Goal: Task Accomplishment & Management: Manage account settings

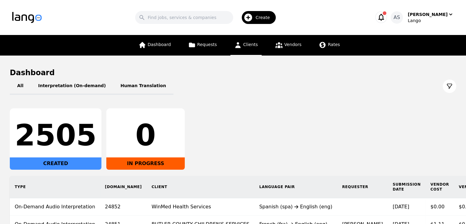
click at [238, 46] on icon at bounding box center [238, 45] width 6 height 6
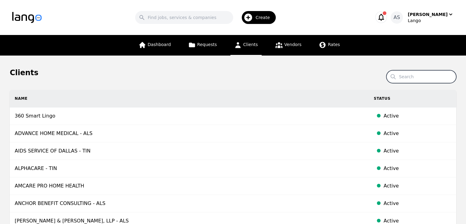
click at [416, 78] on input "Search" at bounding box center [422, 76] width 70 height 13
type input "integrated"
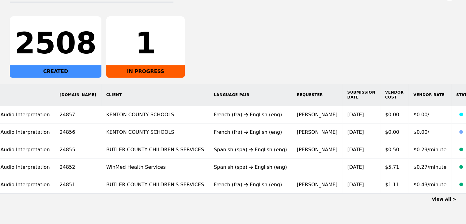
scroll to position [0, 46]
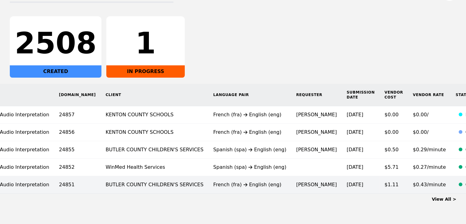
click at [292, 182] on td "[PERSON_NAME]" at bounding box center [317, 184] width 51 height 17
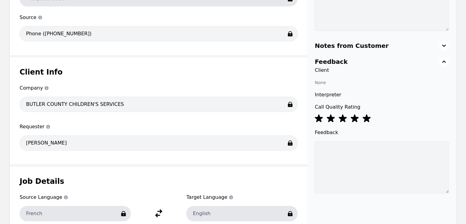
scroll to position [42, 0]
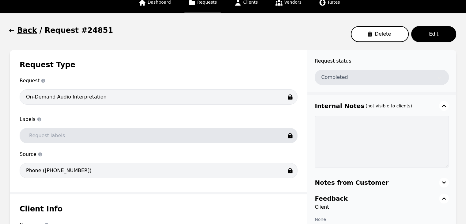
click at [15, 31] on button "Back" at bounding box center [23, 30] width 27 height 10
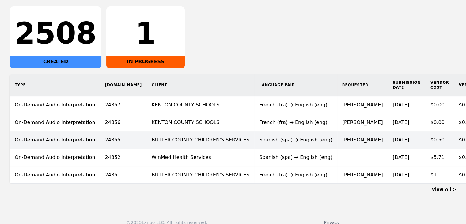
scroll to position [115, 0]
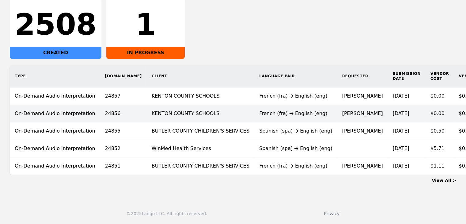
click at [259, 111] on div "French (fra) English (eng)" at bounding box center [295, 113] width 73 height 7
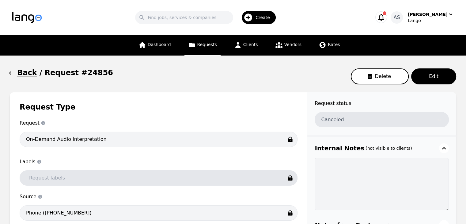
click at [12, 73] on icon "button" at bounding box center [12, 73] width 6 height 6
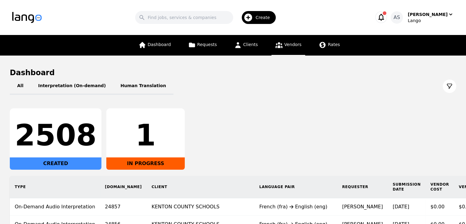
click at [291, 43] on span "Vendors" at bounding box center [292, 44] width 17 height 5
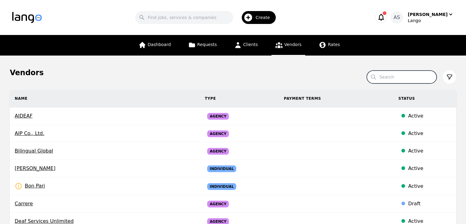
click at [400, 81] on input "Search" at bounding box center [402, 77] width 70 height 13
type input "medilinguals"
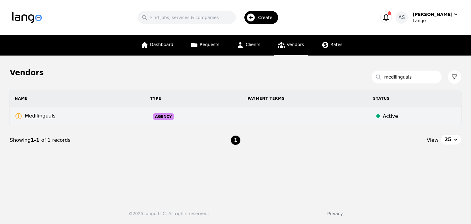
click at [53, 114] on td "Medilinguals Rates Need to be set" at bounding box center [77, 116] width 135 height 18
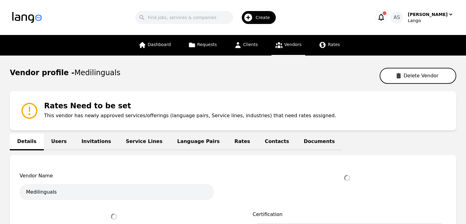
select select "active"
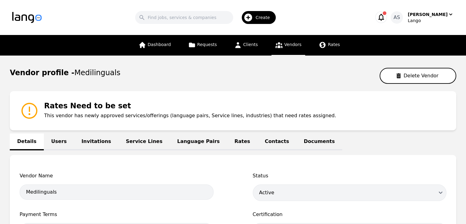
click at [181, 143] on link "Language Pairs" at bounding box center [198, 141] width 57 height 17
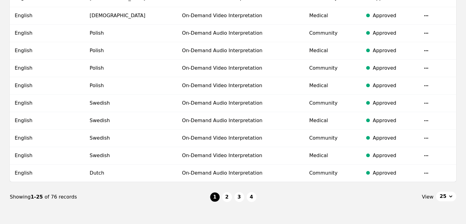
scroll to position [471, 0]
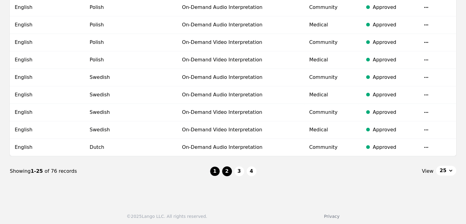
click at [225, 166] on button "2" at bounding box center [227, 171] width 10 height 10
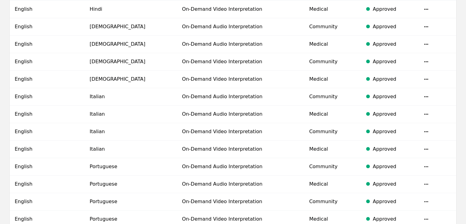
scroll to position [471, 0]
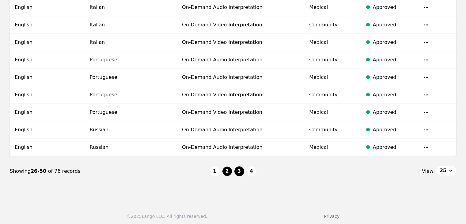
drag, startPoint x: 241, startPoint y: 163, endPoint x: 240, endPoint y: 168, distance: 5.2
click at [240, 168] on li "3" at bounding box center [240, 171] width 10 height 10
click at [240, 168] on button "3" at bounding box center [240, 171] width 10 height 10
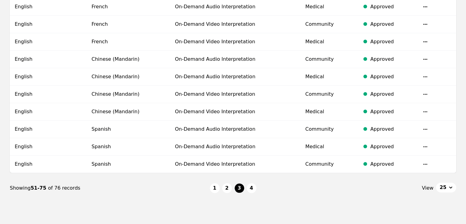
scroll to position [471, 0]
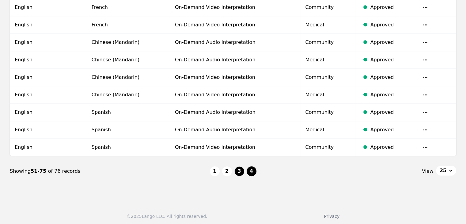
click at [255, 170] on button "4" at bounding box center [252, 171] width 10 height 10
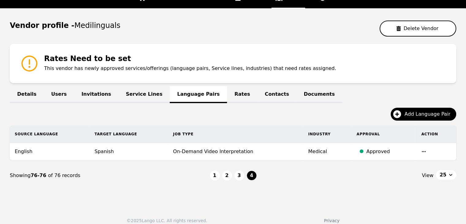
scroll to position [53, 0]
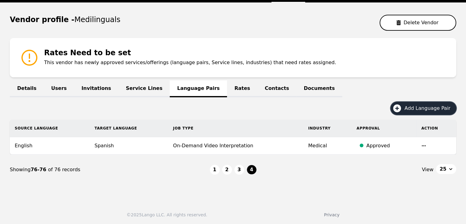
click at [423, 109] on span "Add Language Pair" at bounding box center [430, 108] width 50 height 7
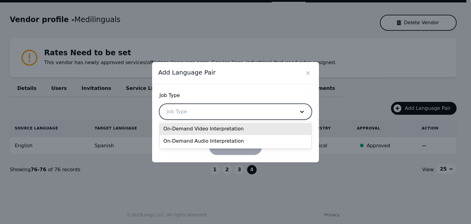
click at [247, 112] on div at bounding box center [226, 111] width 133 height 15
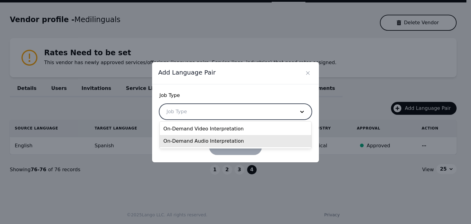
click at [243, 139] on div "On-Demand Audio Interpretation" at bounding box center [235, 141] width 151 height 12
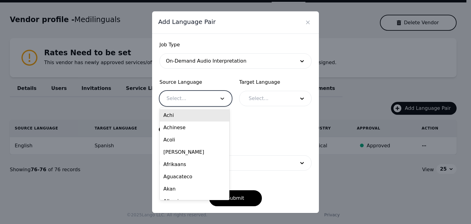
click at [216, 102] on div at bounding box center [222, 98] width 18 height 15
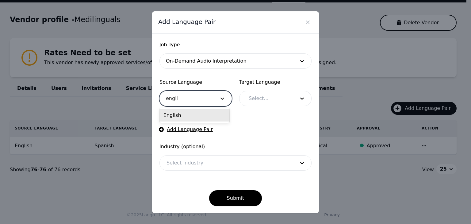
type input "english"
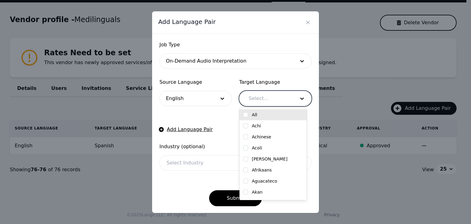
click at [258, 101] on div at bounding box center [267, 98] width 51 height 15
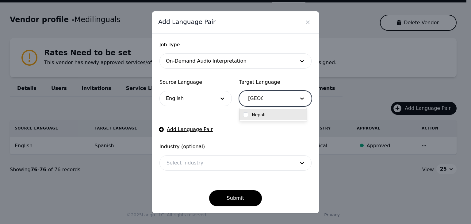
type input "nepali"
checkbox input "true"
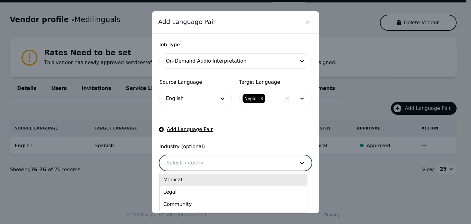
click at [198, 162] on div at bounding box center [226, 162] width 133 height 15
click at [196, 181] on div "Medical" at bounding box center [233, 180] width 147 height 12
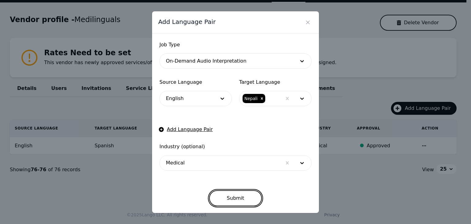
click at [242, 197] on button "Submit" at bounding box center [235, 198] width 53 height 16
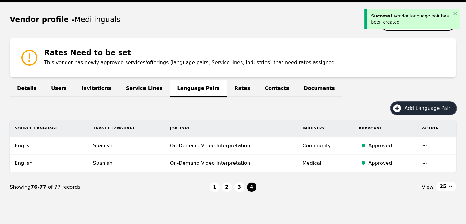
click at [426, 109] on span "Add Language Pair" at bounding box center [430, 108] width 50 height 7
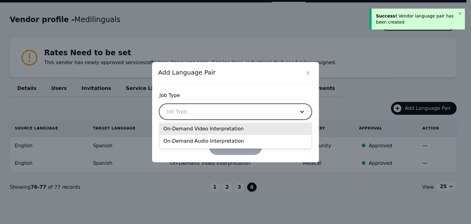
click at [233, 118] on div at bounding box center [226, 111] width 133 height 15
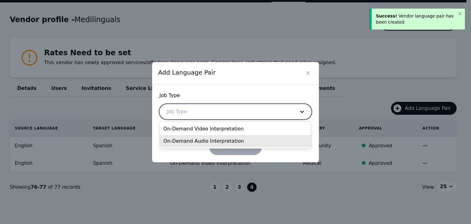
click at [227, 141] on div "On-Demand Audio Interpretation" at bounding box center [235, 141] width 151 height 12
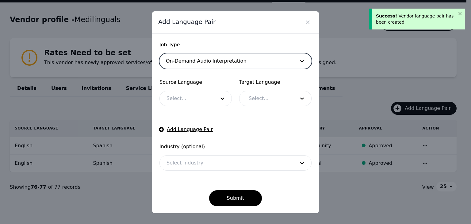
click at [205, 103] on div at bounding box center [186, 98] width 53 height 15
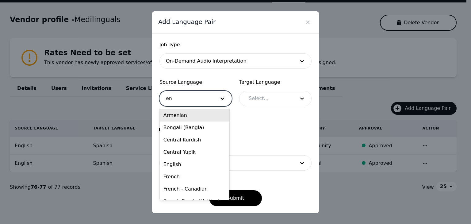
type input "eng"
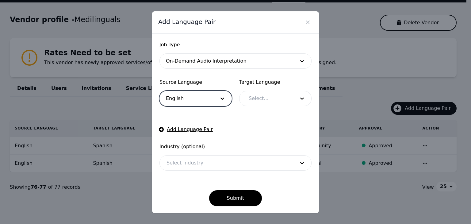
click at [269, 98] on div at bounding box center [267, 98] width 51 height 15
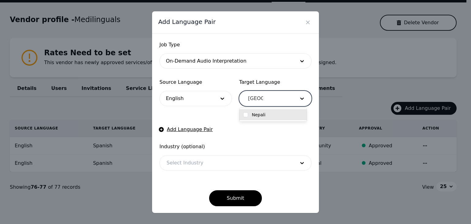
type input "nepali"
checkbox input "true"
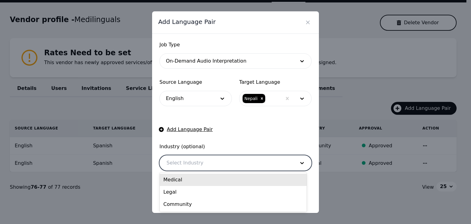
click at [204, 160] on div at bounding box center [226, 162] width 133 height 15
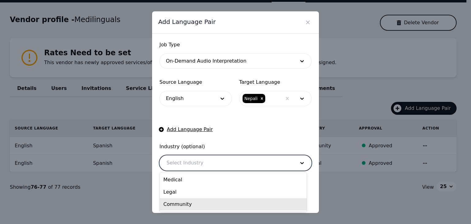
click at [195, 203] on div "Community" at bounding box center [233, 204] width 147 height 12
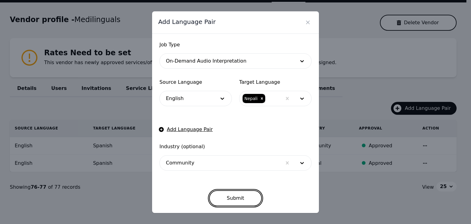
click at [235, 197] on button "Submit" at bounding box center [235, 198] width 53 height 16
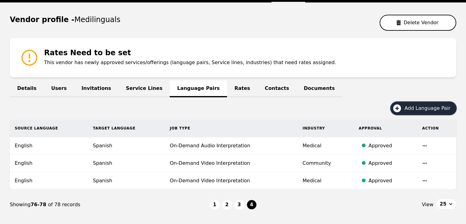
click at [434, 112] on button "Add Language Pair" at bounding box center [424, 108] width 66 height 13
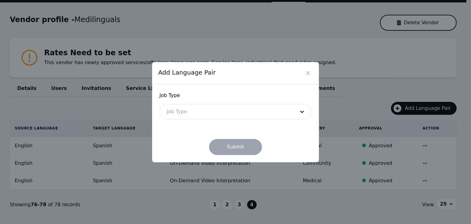
click at [284, 110] on div at bounding box center [226, 111] width 133 height 15
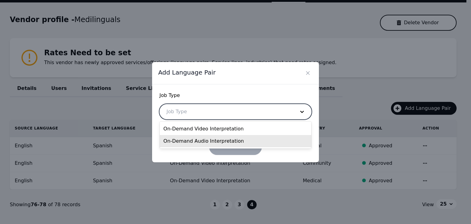
click at [258, 138] on div "On-Demand Audio Interpretation" at bounding box center [235, 141] width 151 height 12
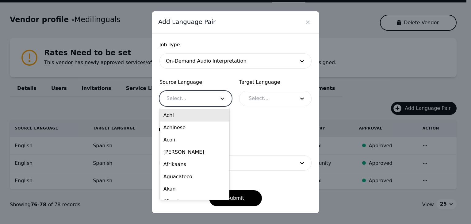
click at [213, 100] on div at bounding box center [222, 98] width 18 height 15
type input "eng"
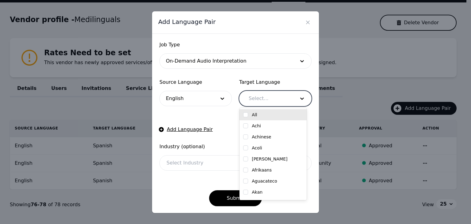
click at [258, 101] on div at bounding box center [267, 98] width 51 height 15
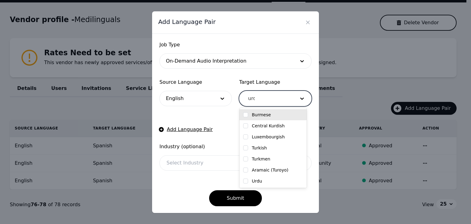
type input "urdu"
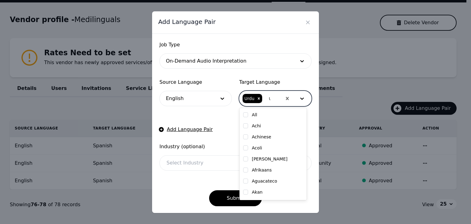
checkbox input "true"
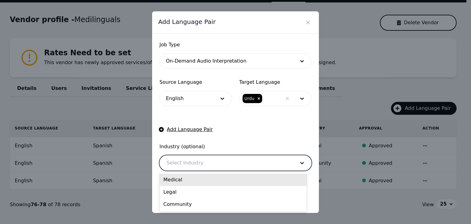
click at [191, 163] on div at bounding box center [226, 162] width 133 height 15
click at [192, 182] on div "Medical" at bounding box center [233, 180] width 147 height 12
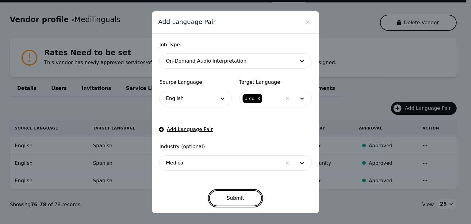
click at [226, 203] on button "Submit" at bounding box center [235, 198] width 53 height 16
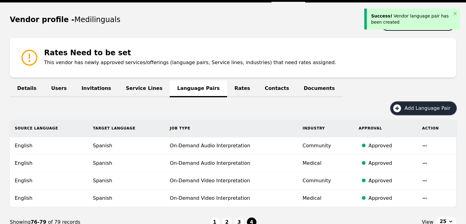
click at [420, 109] on span "Add Language Pair" at bounding box center [430, 108] width 50 height 7
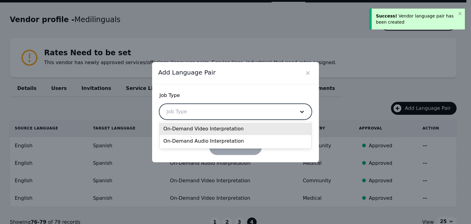
click at [238, 107] on div at bounding box center [226, 111] width 133 height 15
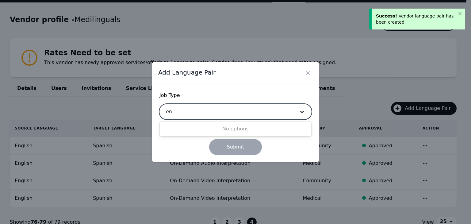
type input "e"
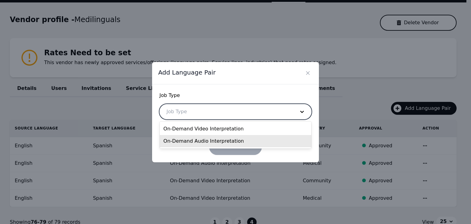
click at [235, 140] on div "On-Demand Audio Interpretation" at bounding box center [235, 141] width 151 height 12
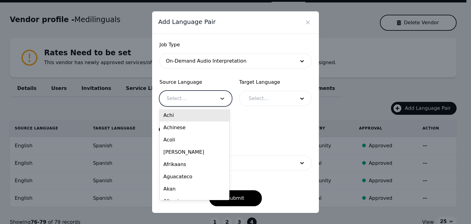
click at [216, 97] on div at bounding box center [222, 98] width 18 height 15
type input "eng"
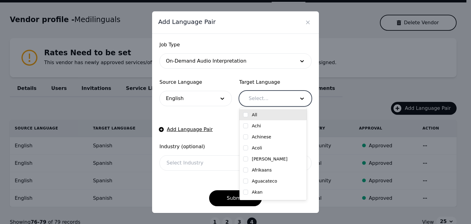
click at [258, 101] on div at bounding box center [267, 98] width 51 height 15
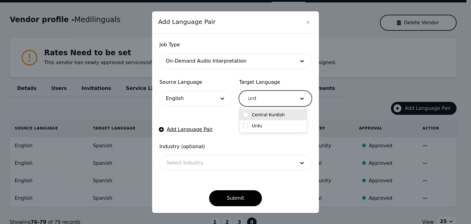
type input "urdu"
checkbox input "true"
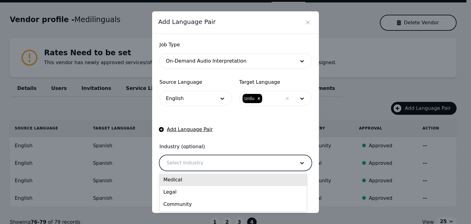
click at [220, 160] on div at bounding box center [226, 162] width 133 height 15
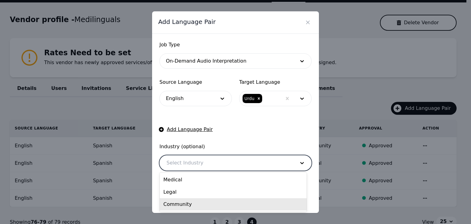
click at [208, 204] on div "Community" at bounding box center [233, 204] width 147 height 12
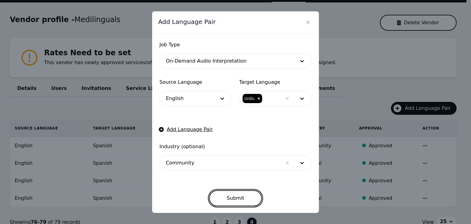
click at [250, 202] on button "Submit" at bounding box center [235, 198] width 53 height 16
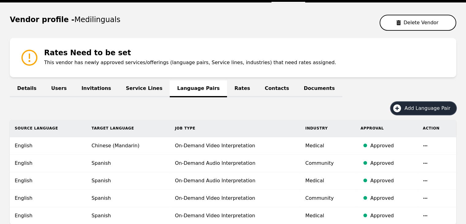
click at [424, 109] on span "Add Language Pair" at bounding box center [430, 108] width 50 height 7
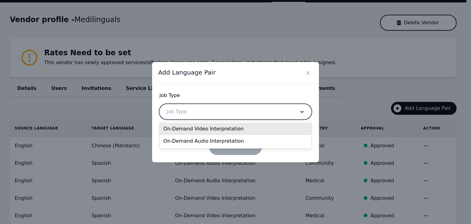
click at [298, 113] on div at bounding box center [302, 111] width 18 height 15
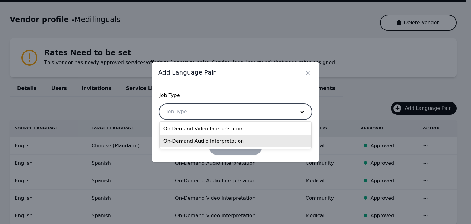
click at [240, 142] on div "On-Demand Audio Interpretation" at bounding box center [235, 141] width 151 height 12
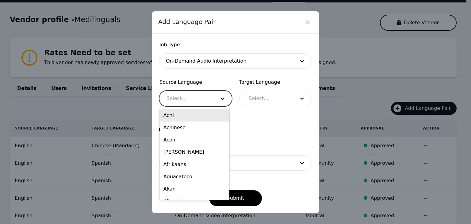
click at [209, 100] on div at bounding box center [186, 98] width 53 height 15
type input "eng"
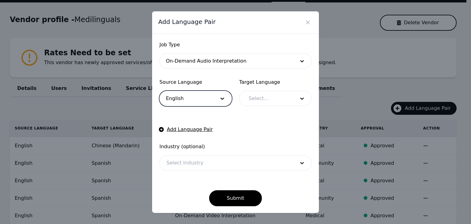
click at [274, 101] on div at bounding box center [267, 98] width 51 height 15
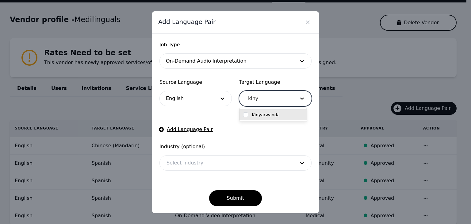
type input "kinya"
checkbox input "true"
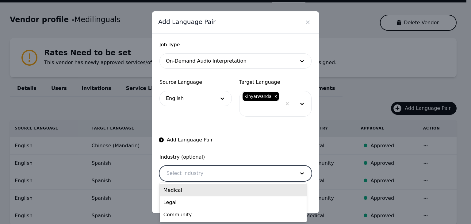
click at [214, 173] on div at bounding box center [226, 173] width 133 height 15
click at [204, 193] on div "Medical" at bounding box center [233, 190] width 147 height 12
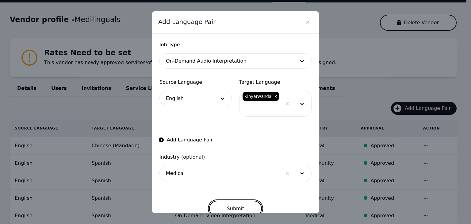
click at [230, 206] on button "Submit" at bounding box center [235, 208] width 53 height 16
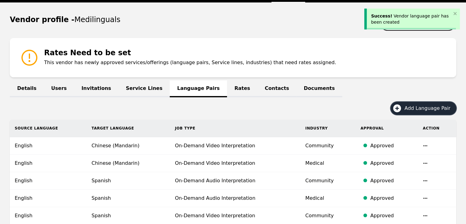
click at [435, 107] on span "Add Language Pair" at bounding box center [430, 108] width 50 height 7
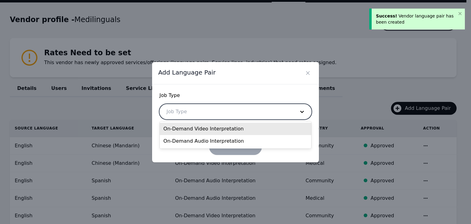
click at [257, 109] on div at bounding box center [226, 111] width 133 height 15
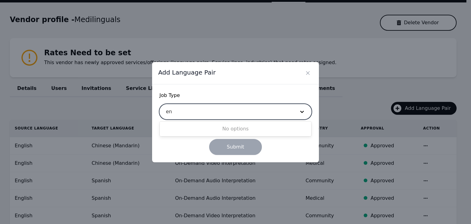
type input "e"
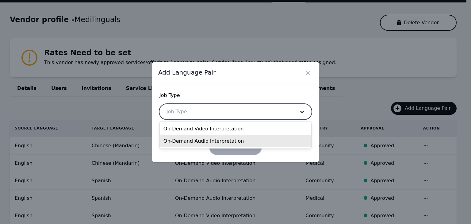
click at [247, 139] on div "On-Demand Audio Interpretation" at bounding box center [235, 141] width 151 height 12
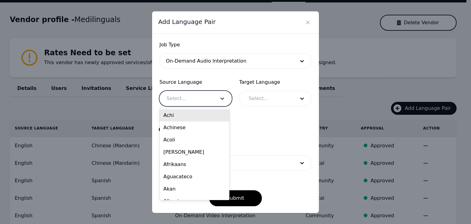
click at [213, 99] on div at bounding box center [222, 98] width 18 height 15
type input "eng"
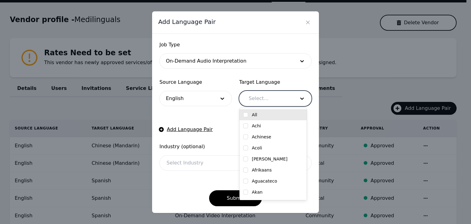
click at [256, 104] on div at bounding box center [267, 98] width 51 height 15
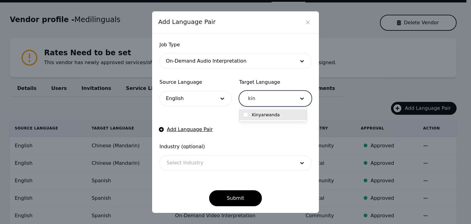
type input "kiny"
checkbox input "true"
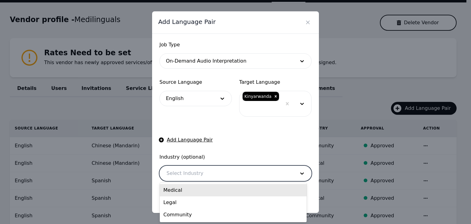
click at [214, 174] on div at bounding box center [226, 173] width 133 height 15
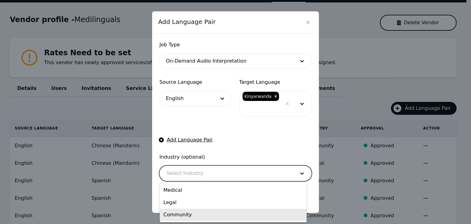
click at [196, 219] on div "Community" at bounding box center [233, 214] width 147 height 12
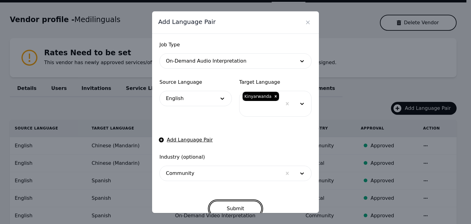
click at [227, 205] on button "Submit" at bounding box center [235, 208] width 53 height 16
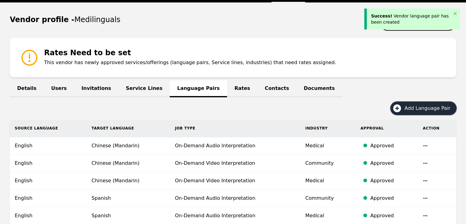
click at [417, 111] on span "Add Language Pair" at bounding box center [430, 108] width 50 height 7
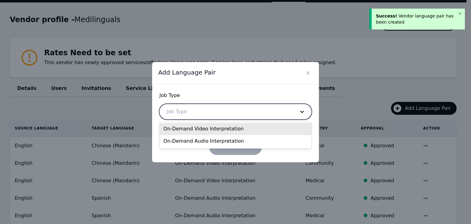
click at [252, 116] on div at bounding box center [226, 111] width 133 height 15
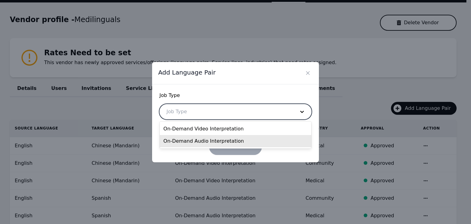
click at [237, 139] on div "On-Demand Audio Interpretation" at bounding box center [235, 141] width 151 height 12
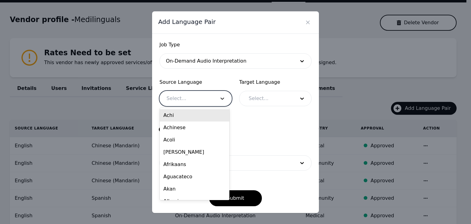
click at [214, 103] on div at bounding box center [222, 98] width 18 height 15
type input "eng"
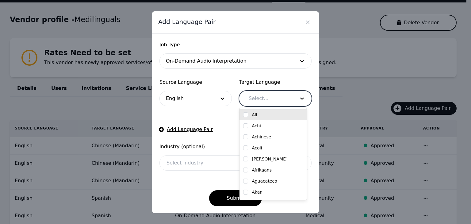
click at [271, 101] on div at bounding box center [267, 98] width 51 height 15
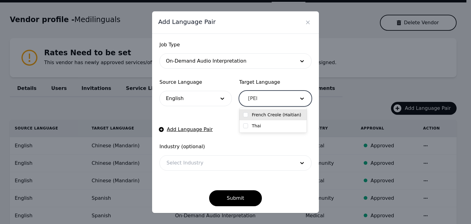
type input "[GEOGRAPHIC_DATA]"
checkbox input "true"
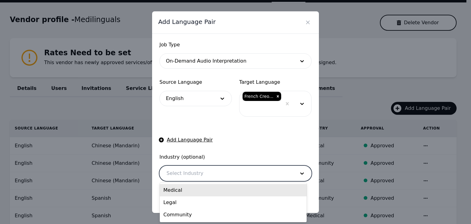
click at [216, 171] on div at bounding box center [226, 173] width 133 height 15
click at [209, 191] on div "Medical" at bounding box center [233, 190] width 147 height 12
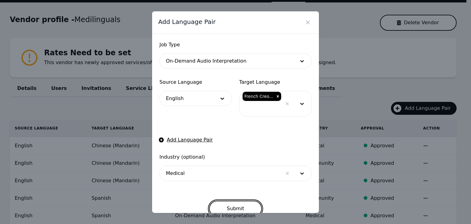
click at [235, 208] on button "Submit" at bounding box center [235, 208] width 53 height 16
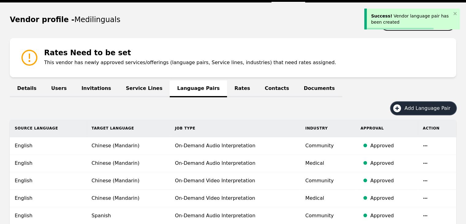
click at [420, 111] on span "Add Language Pair" at bounding box center [430, 108] width 50 height 7
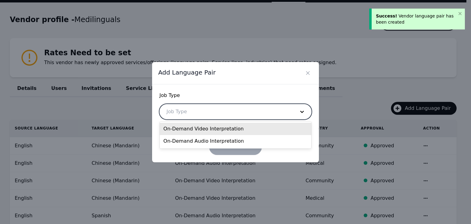
click at [246, 105] on div at bounding box center [226, 111] width 133 height 15
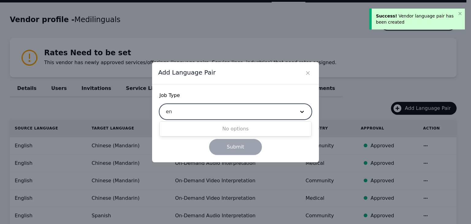
type input "e"
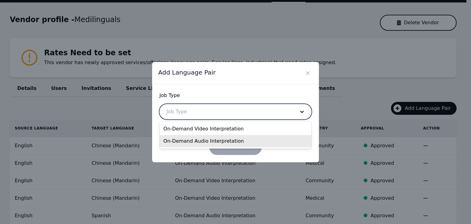
click at [229, 141] on div "On-Demand Audio Interpretation" at bounding box center [235, 141] width 151 height 12
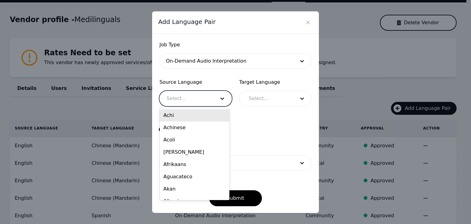
click at [202, 97] on div at bounding box center [186, 98] width 53 height 15
type input "eng"
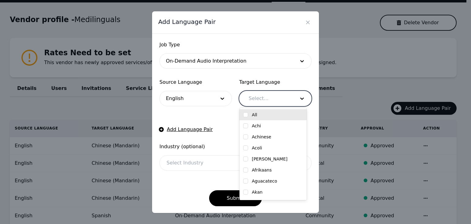
click at [270, 100] on div at bounding box center [267, 98] width 51 height 15
type input "hai"
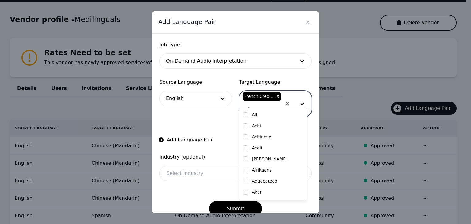
checkbox input "true"
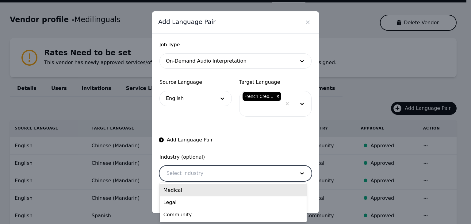
click at [206, 176] on div at bounding box center [226, 173] width 133 height 15
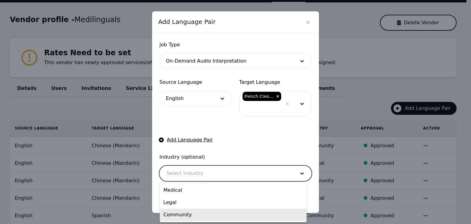
click at [200, 213] on div "Community" at bounding box center [233, 214] width 147 height 12
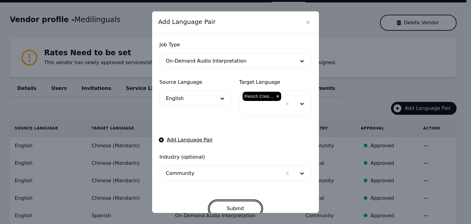
click at [235, 207] on button "Submit" at bounding box center [235, 208] width 53 height 16
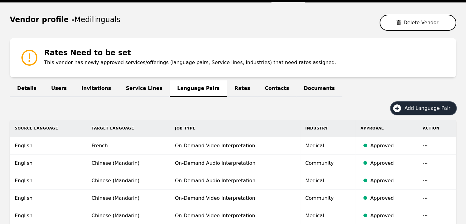
click at [429, 109] on span "Add Language Pair" at bounding box center [430, 108] width 50 height 7
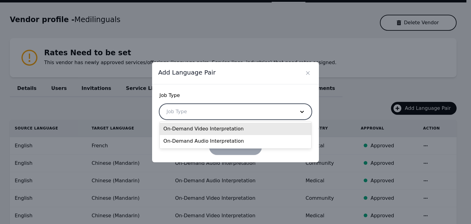
click at [276, 112] on div at bounding box center [226, 111] width 133 height 15
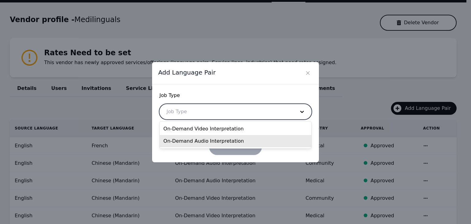
click at [245, 139] on div "On-Demand Audio Interpretation" at bounding box center [235, 141] width 151 height 12
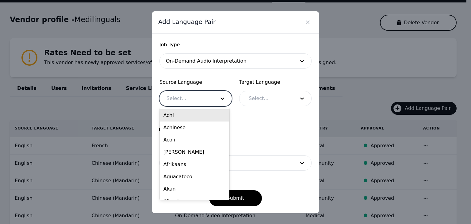
click at [207, 96] on div at bounding box center [186, 98] width 53 height 15
type input "eng"
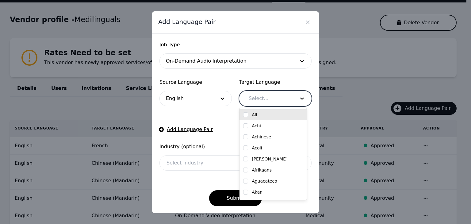
click at [259, 98] on div at bounding box center [267, 98] width 51 height 15
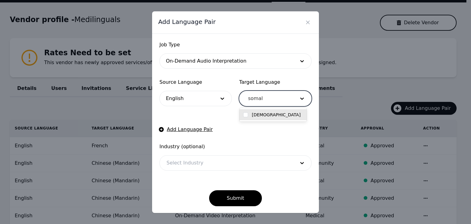
type input "[DEMOGRAPHIC_DATA]"
checkbox input "true"
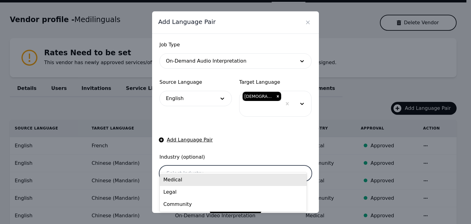
click at [214, 166] on div at bounding box center [226, 173] width 133 height 15
click at [203, 181] on div "Medical" at bounding box center [233, 180] width 147 height 12
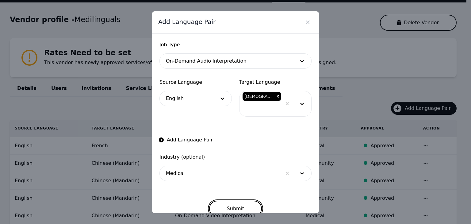
click at [233, 200] on button "Submit" at bounding box center [235, 208] width 53 height 16
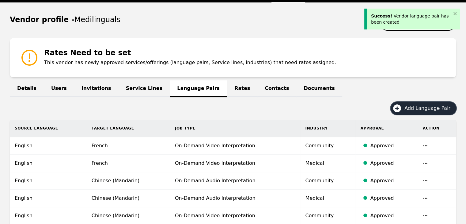
click at [425, 107] on span "Add Language Pair" at bounding box center [430, 108] width 50 height 7
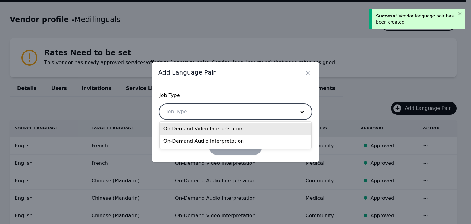
click at [271, 118] on div at bounding box center [226, 111] width 133 height 15
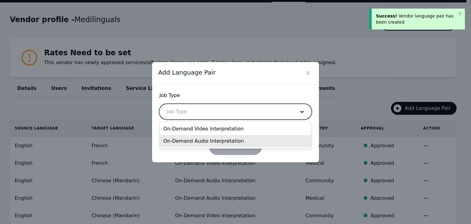
click at [245, 140] on div "On-Demand Audio Interpretation" at bounding box center [235, 141] width 151 height 12
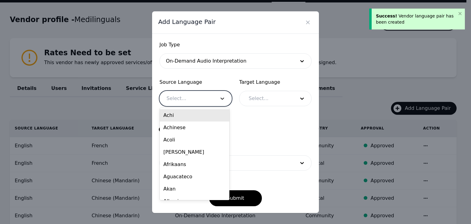
click at [218, 104] on div at bounding box center [222, 98] width 18 height 15
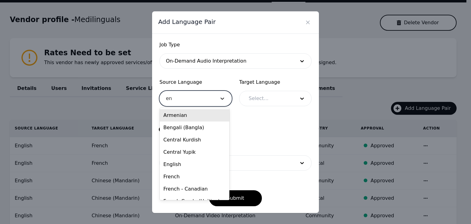
type input "eng"
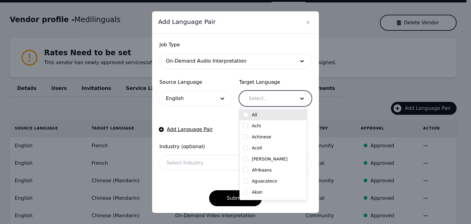
click at [263, 101] on div at bounding box center [267, 98] width 51 height 15
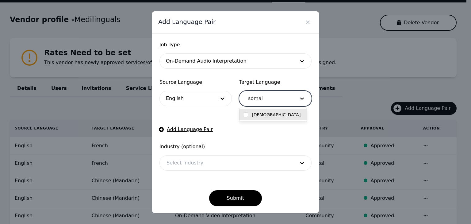
type input "[DEMOGRAPHIC_DATA]"
checkbox input "true"
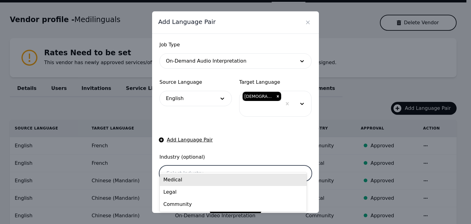
click at [218, 166] on div at bounding box center [226, 173] width 133 height 15
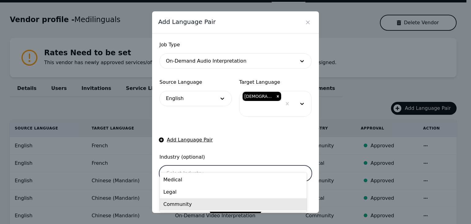
click at [204, 205] on div "Community" at bounding box center [233, 204] width 147 height 12
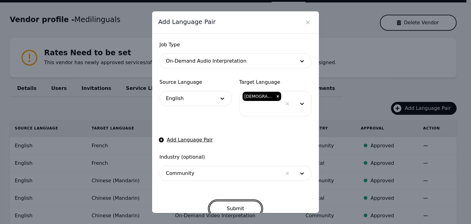
click at [233, 200] on button "Submit" at bounding box center [235, 208] width 53 height 16
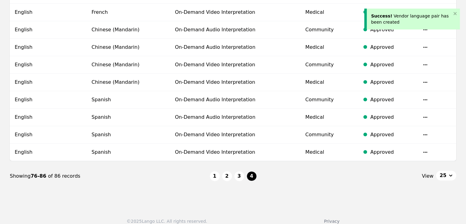
scroll to position [227, 0]
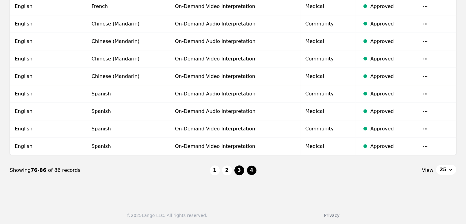
click at [240, 170] on button "3" at bounding box center [240, 170] width 10 height 10
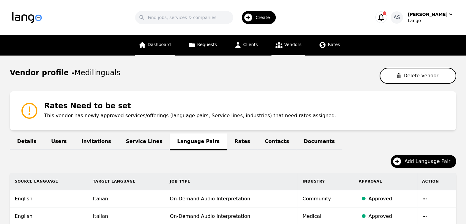
click at [168, 47] on link "Dashboard" at bounding box center [155, 45] width 40 height 21
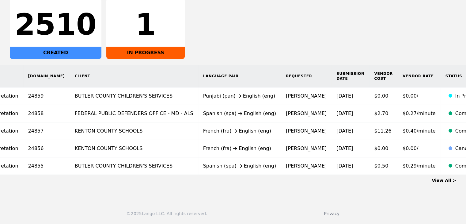
scroll to position [0, 81]
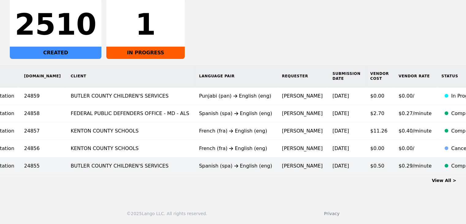
click at [277, 159] on td "[PERSON_NAME]" at bounding box center [302, 165] width 51 height 17
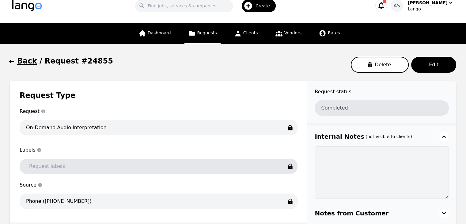
click at [13, 61] on icon "button" at bounding box center [12, 61] width 6 height 6
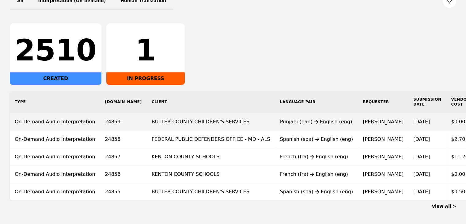
scroll to position [115, 0]
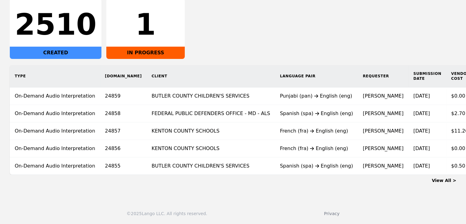
click at [445, 179] on link "View All >" at bounding box center [444, 180] width 25 height 5
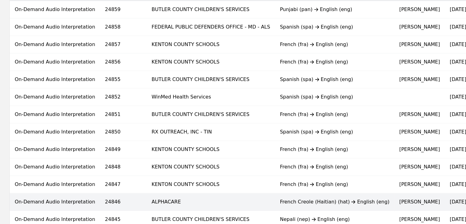
scroll to position [184, 0]
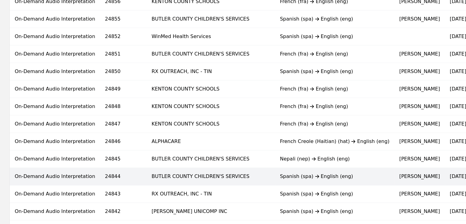
click at [280, 177] on div "Spanish (spa) English (eng)" at bounding box center [334, 176] width 109 height 7
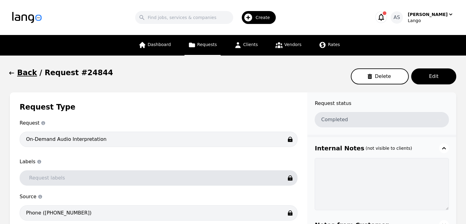
click at [15, 76] on button "Back" at bounding box center [23, 73] width 27 height 10
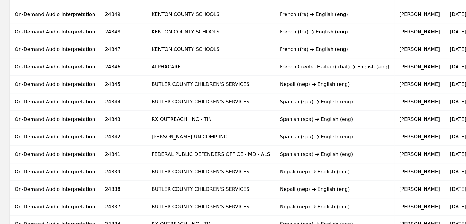
scroll to position [368, 0]
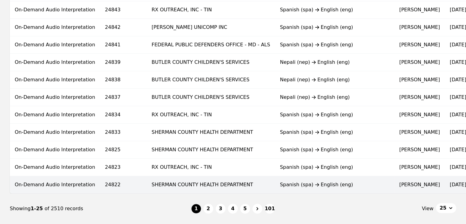
click at [280, 181] on div "Spanish (spa) English (eng)" at bounding box center [334, 184] width 109 height 7
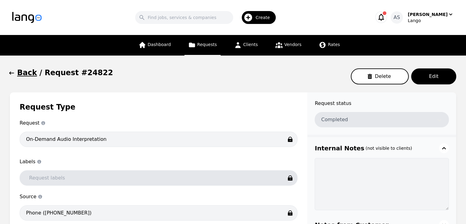
click at [14, 71] on icon "button" at bounding box center [12, 73] width 6 height 6
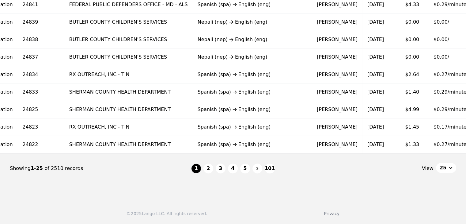
scroll to position [0, 113]
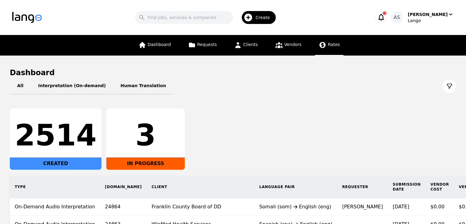
click at [331, 47] on span "Rates" at bounding box center [334, 44] width 12 height 5
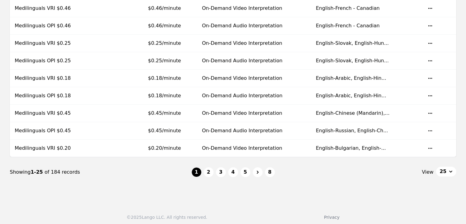
scroll to position [408, 0]
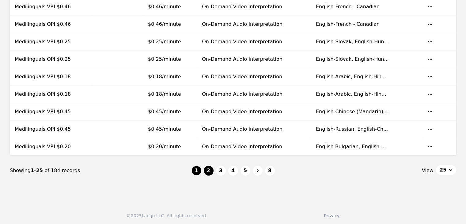
click at [212, 171] on button "2" at bounding box center [209, 171] width 10 height 10
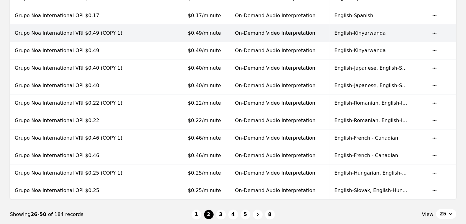
scroll to position [399, 0]
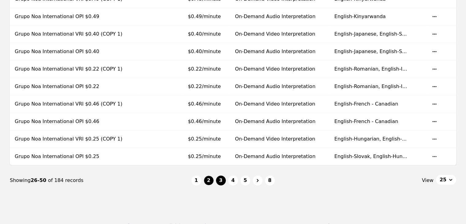
click at [222, 177] on button "3" at bounding box center [221, 180] width 10 height 10
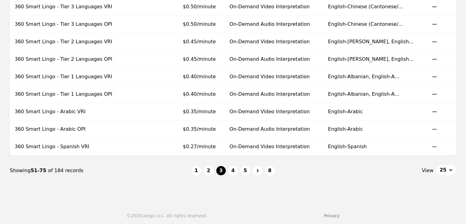
scroll to position [429, 0]
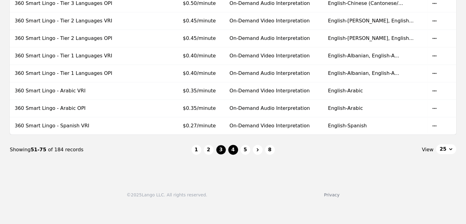
click at [232, 150] on button "4" at bounding box center [233, 150] width 10 height 10
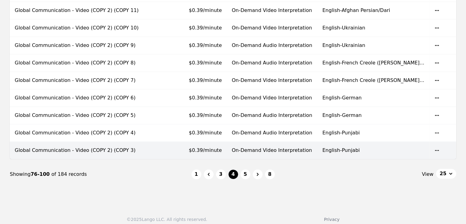
scroll to position [408, 0]
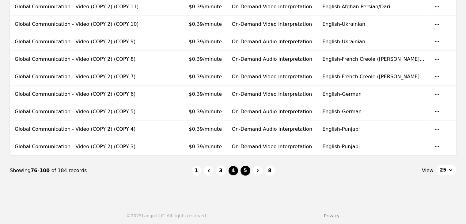
click at [243, 166] on button "5" at bounding box center [246, 171] width 10 height 10
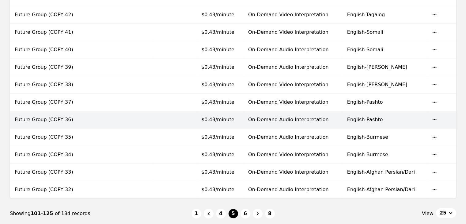
scroll to position [408, 0]
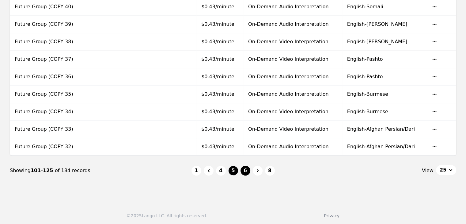
click at [242, 169] on button "6" at bounding box center [246, 171] width 10 height 10
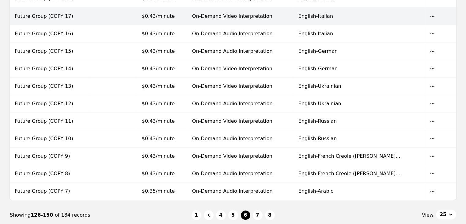
scroll to position [368, 0]
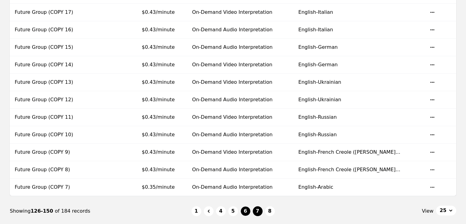
click at [254, 208] on button "7" at bounding box center [258, 211] width 10 height 10
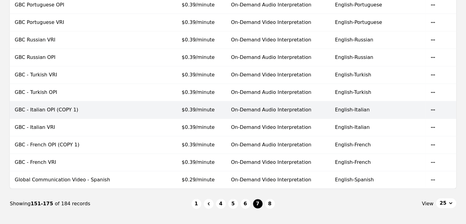
scroll to position [408, 0]
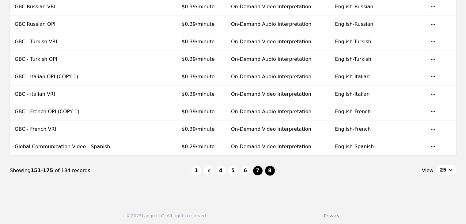
click at [272, 166] on button "8" at bounding box center [270, 171] width 10 height 10
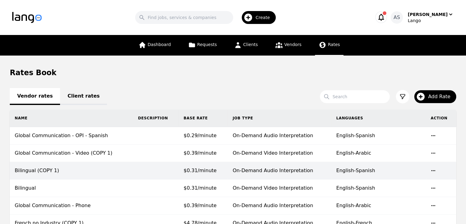
scroll to position [130, 0]
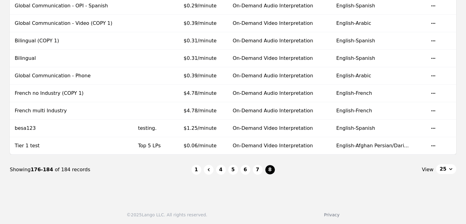
click at [243, 167] on button "6" at bounding box center [246, 170] width 10 height 10
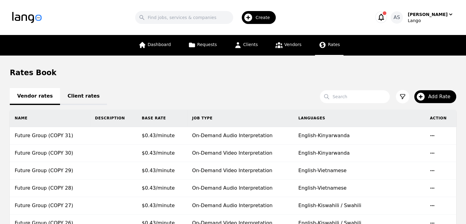
click at [319, 45] on icon at bounding box center [323, 45] width 8 height 8
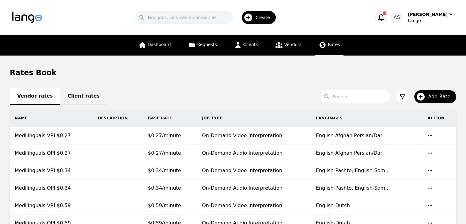
click at [70, 93] on link "Client rates" at bounding box center [83, 96] width 47 height 17
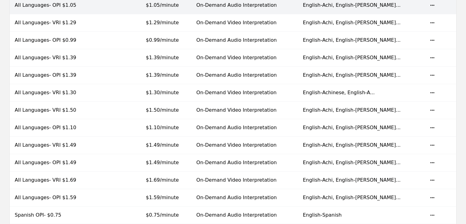
scroll to position [399, 0]
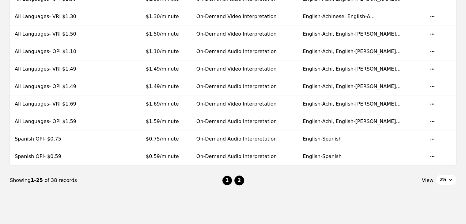
click at [238, 175] on button "2" at bounding box center [240, 180] width 10 height 10
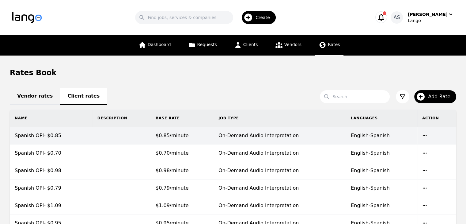
click at [187, 139] on td "$0.85/minute" at bounding box center [182, 135] width 63 height 17
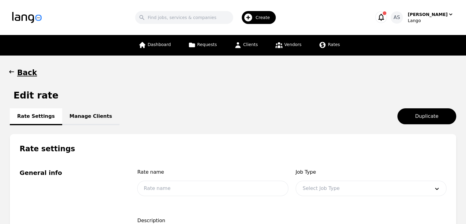
type input "Spanish OPI- $0.85"
type input "0.85"
click at [78, 122] on link "Manage Clients" at bounding box center [90, 116] width 57 height 17
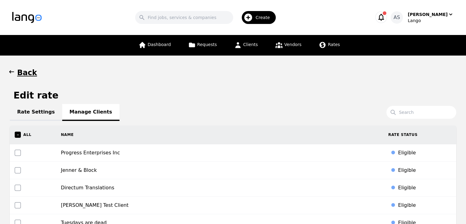
click at [12, 73] on icon "button" at bounding box center [12, 72] width 6 height 6
